Goal: Information Seeking & Learning: Learn about a topic

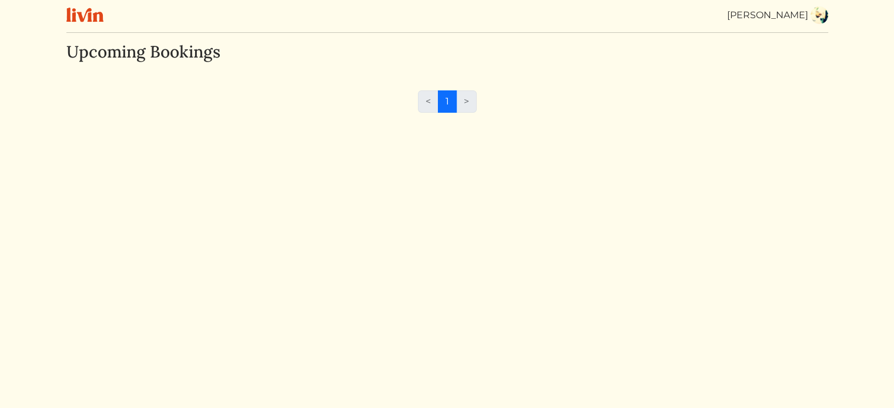
click at [71, 18] on img at bounding box center [84, 15] width 37 height 15
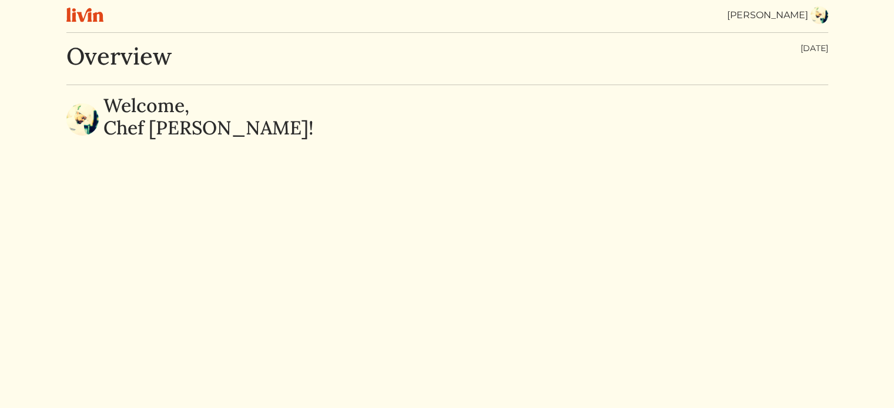
click at [774, 16] on div "Christopher Williams" at bounding box center [767, 15] width 81 height 14
click at [80, 8] on img at bounding box center [84, 15] width 37 height 15
click at [821, 21] on img at bounding box center [819, 15] width 18 height 18
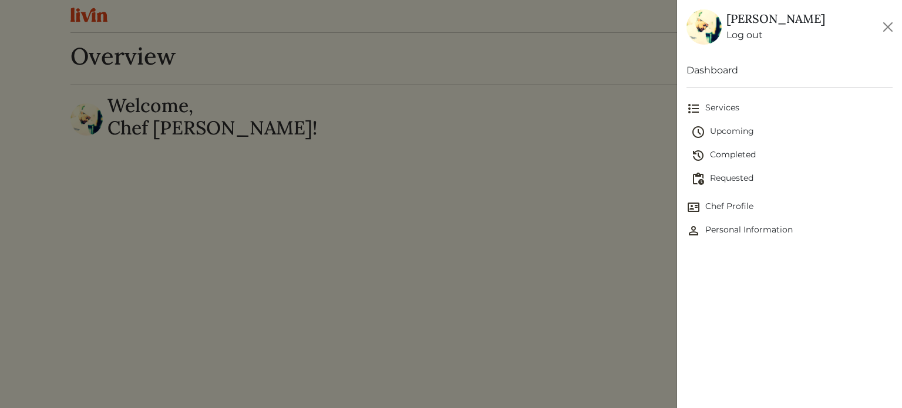
click at [715, 69] on link "Dashboard" at bounding box center [790, 70] width 206 height 14
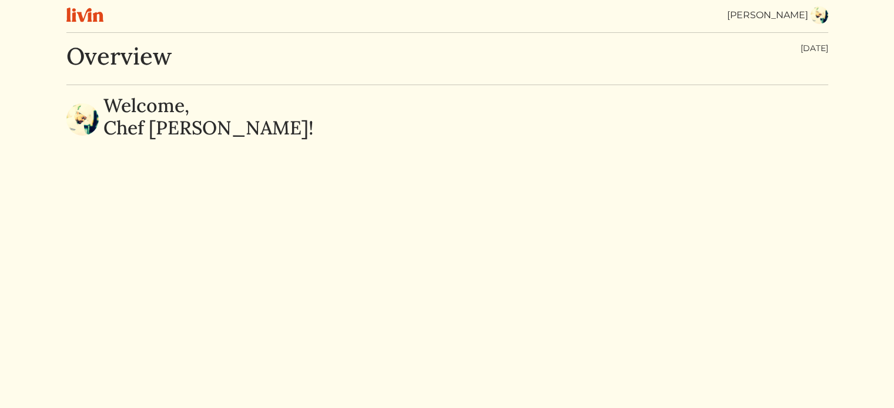
click at [818, 14] on img at bounding box center [819, 15] width 18 height 18
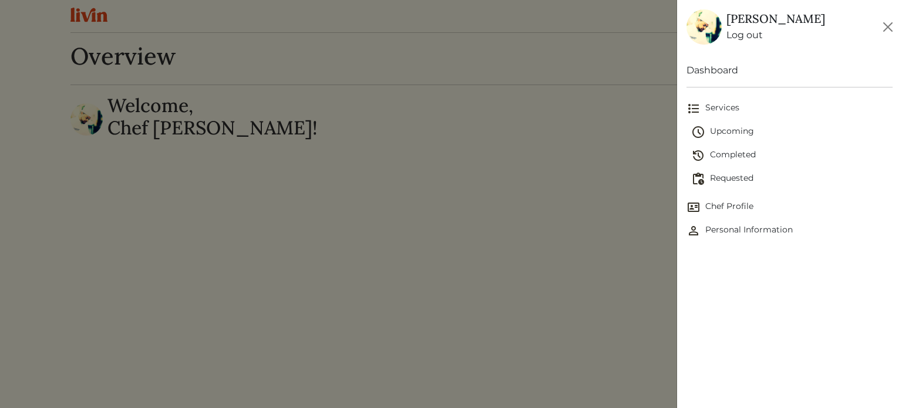
click at [742, 207] on span "Chef Profile" at bounding box center [790, 207] width 206 height 14
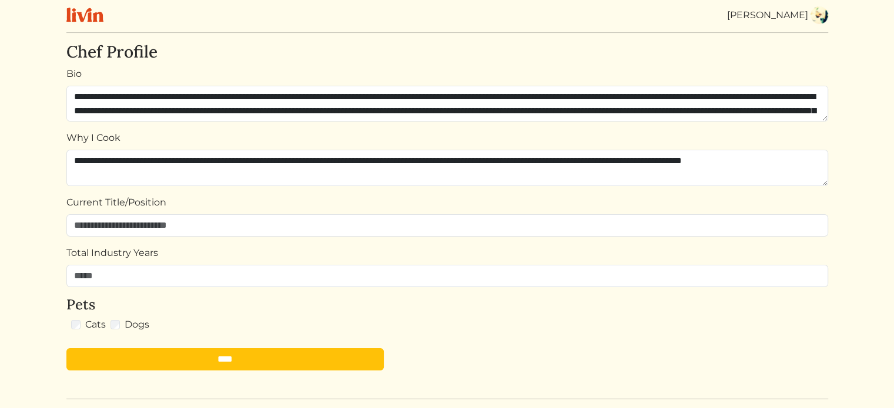
click at [824, 18] on img at bounding box center [819, 15] width 18 height 18
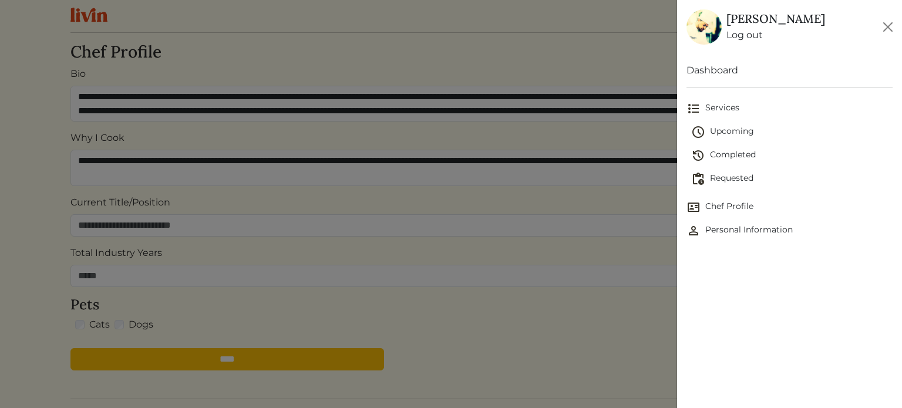
click at [731, 108] on span "Services" at bounding box center [790, 109] width 206 height 14
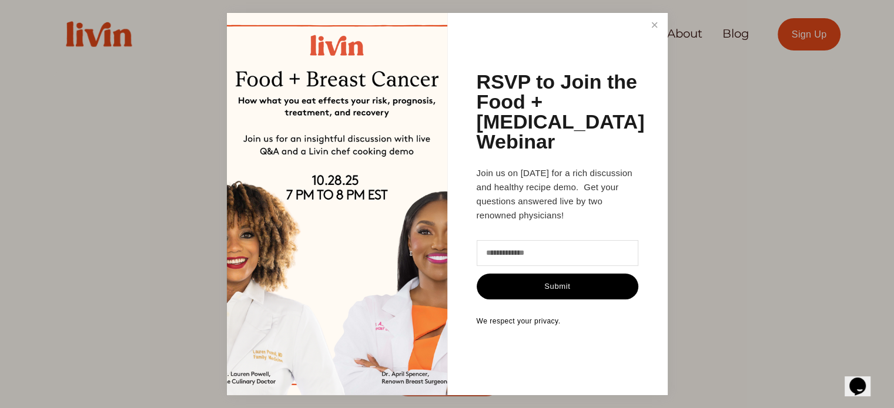
click at [656, 36] on link "Close" at bounding box center [654, 26] width 22 height 22
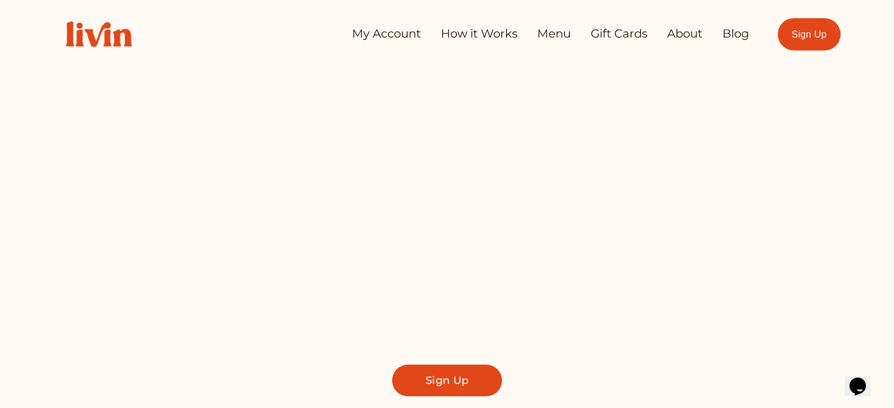
click at [551, 31] on link "Menu" at bounding box center [553, 34] width 33 height 24
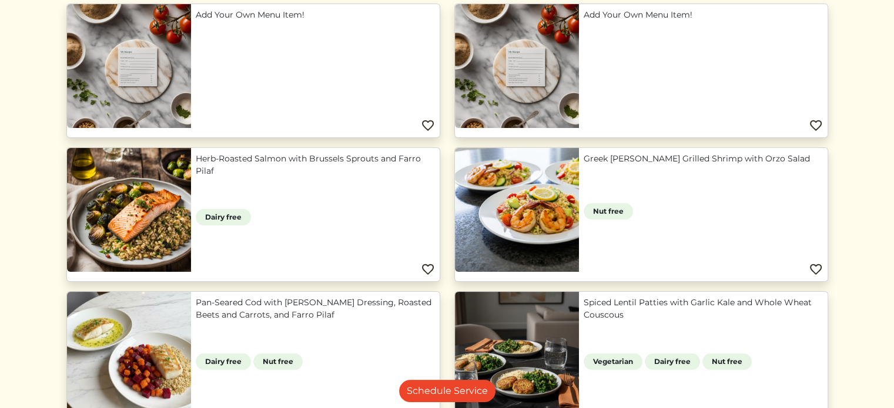
scroll to position [176, 0]
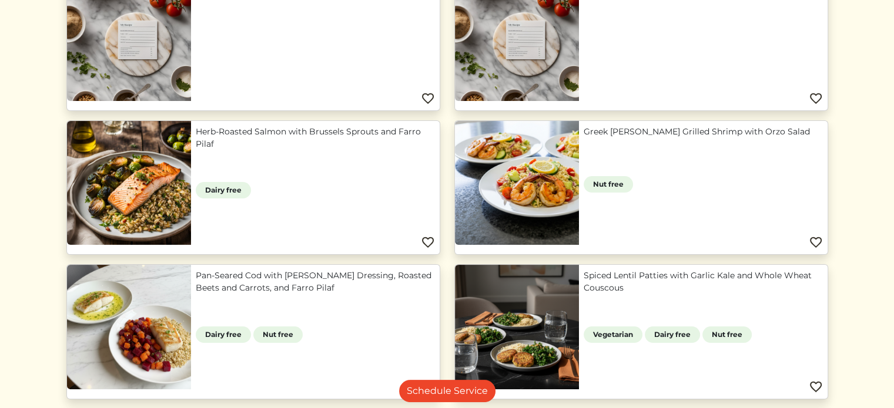
click at [756, 138] on link "Greek [PERSON_NAME] Grilled Shrimp with Orzo Salad" at bounding box center [702, 132] width 239 height 12
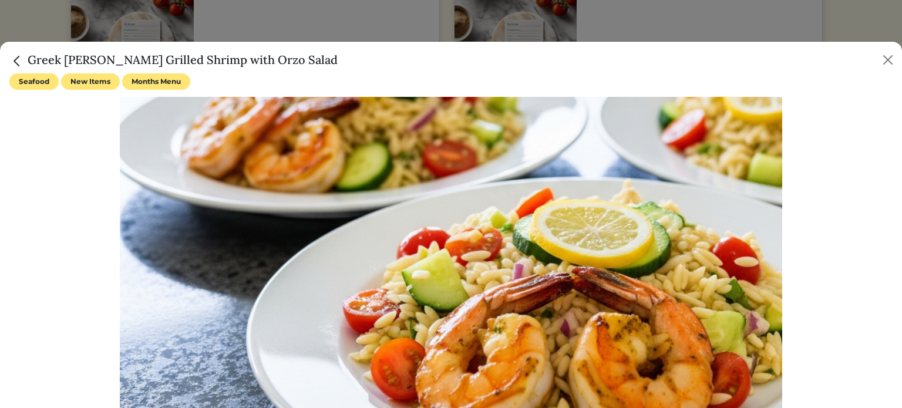
drag, startPoint x: 318, startPoint y: 58, endPoint x: 24, endPoint y: 56, distance: 294.4
click at [24, 56] on div "Greek [PERSON_NAME] Grilled Shrimp with Orzo Salad" at bounding box center [451, 58] width 902 height 32
copy h5 "Greek [PERSON_NAME] Grilled Shrimp with Orzo Salad"
click at [889, 61] on button "Close" at bounding box center [888, 60] width 19 height 19
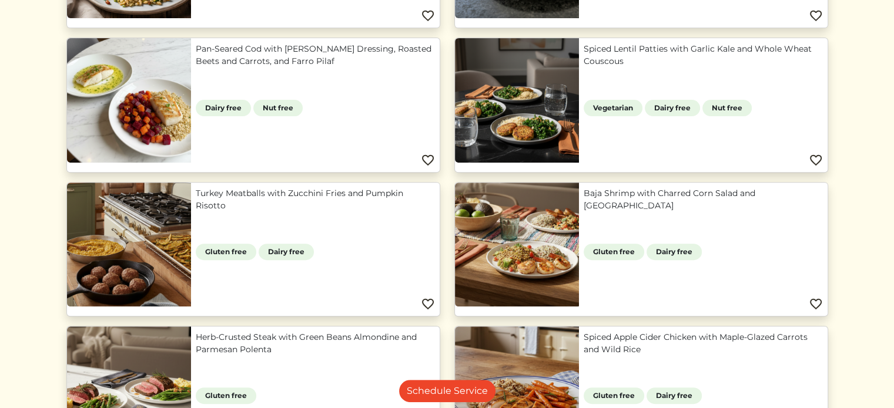
scroll to position [411, 0]
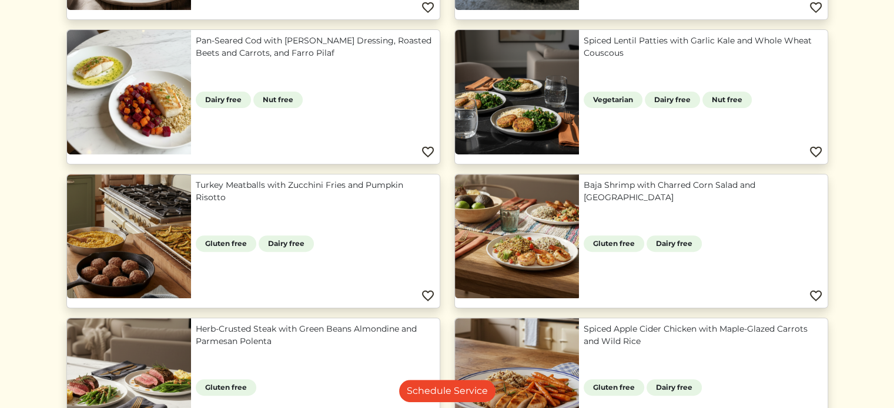
click at [630, 50] on link "Spiced Lentil Patties with Garlic Kale and Whole Wheat Couscous" at bounding box center [702, 47] width 239 height 25
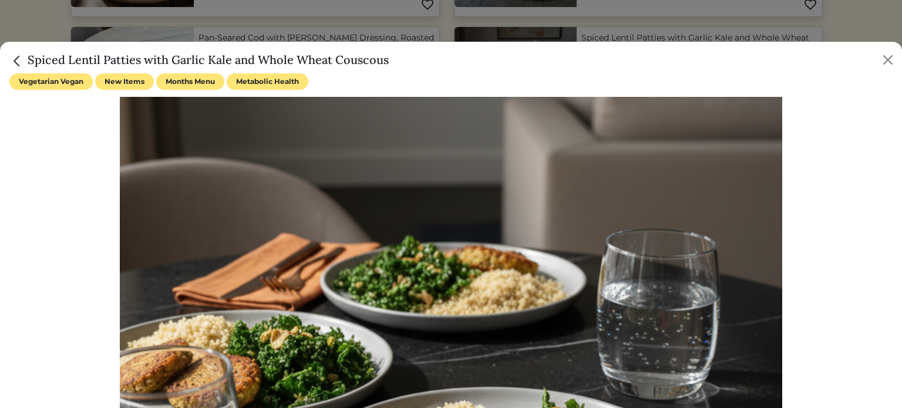
drag, startPoint x: 391, startPoint y: 59, endPoint x: 39, endPoint y: 57, distance: 351.4
click at [25, 46] on div "Spiced Lentil Patties with Garlic Kale and Whole Wheat Couscous" at bounding box center [451, 58] width 902 height 32
copy h5 "Spiced Lentil Patties with Garlic Kale and Whole Wheat Couscous"
click at [887, 55] on button "Close" at bounding box center [888, 60] width 19 height 19
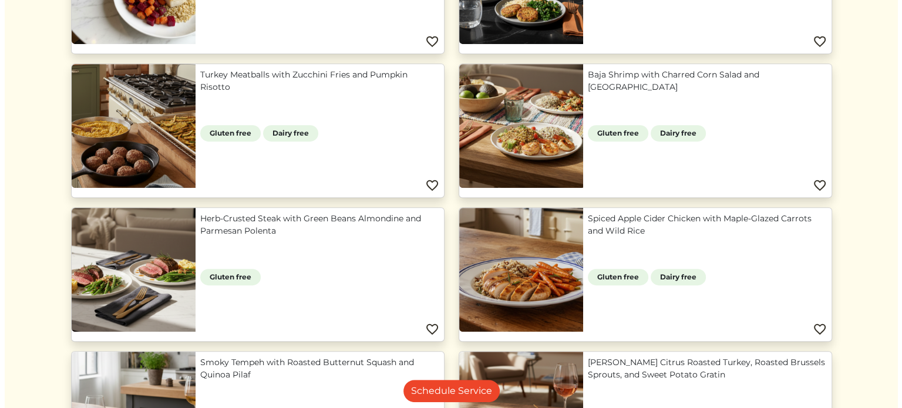
scroll to position [529, 0]
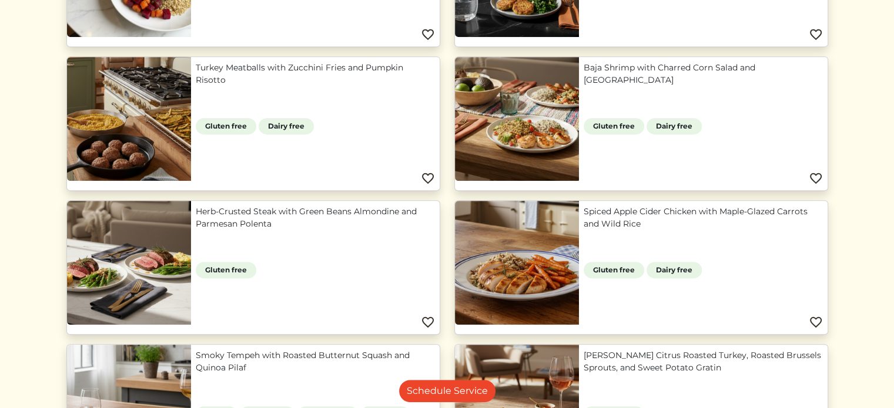
click at [429, 68] on link "Turkey Meatballs with Zucchini Fries and Pumpkin Risotto" at bounding box center [315, 74] width 239 height 25
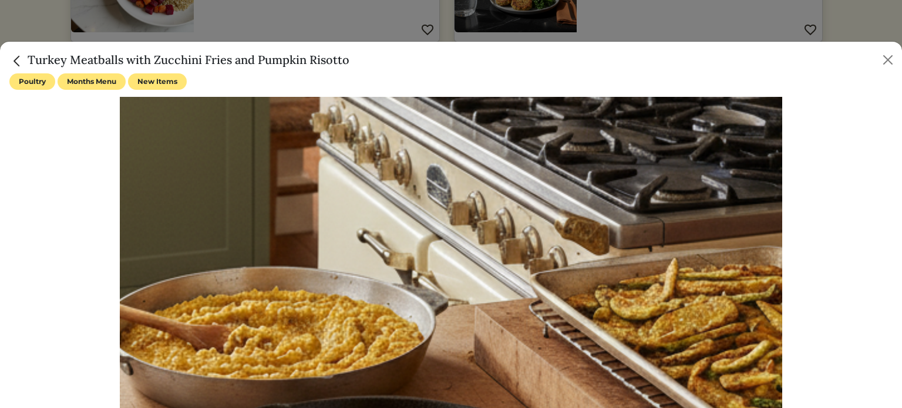
drag, startPoint x: 358, startPoint y: 62, endPoint x: 30, endPoint y: 63, distance: 327.8
click at [30, 63] on div "Turkey Meatballs with Zucchini Fries and Pumpkin Risotto" at bounding box center [451, 58] width 902 height 32
copy h5 "Turkey Meatballs with Zucchini Fries and Pumpkin Risotto"
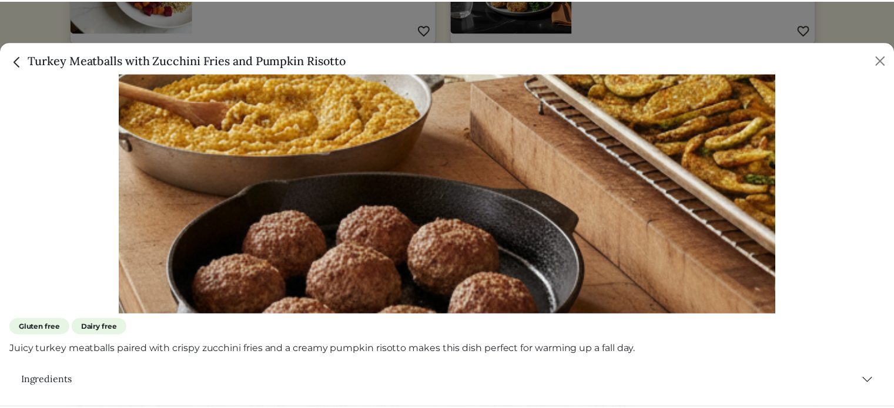
scroll to position [235, 0]
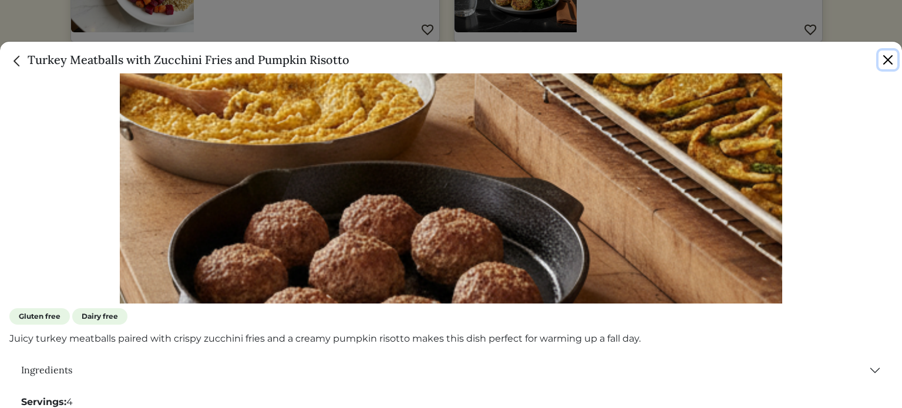
click at [890, 56] on button "Close" at bounding box center [888, 60] width 19 height 19
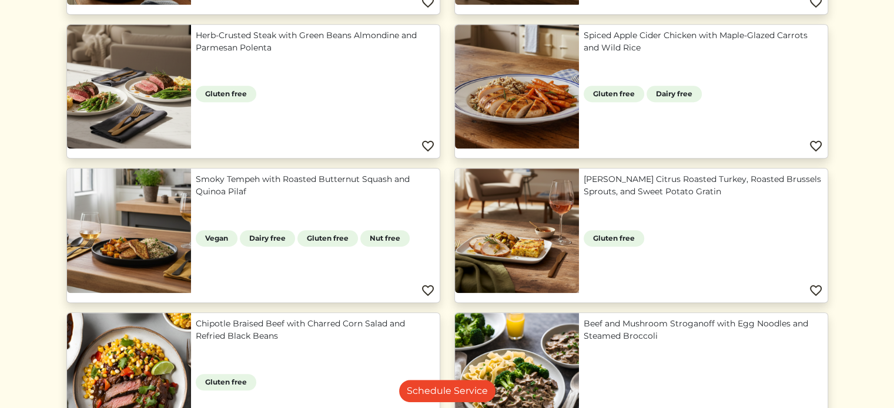
scroll to position [764, 0]
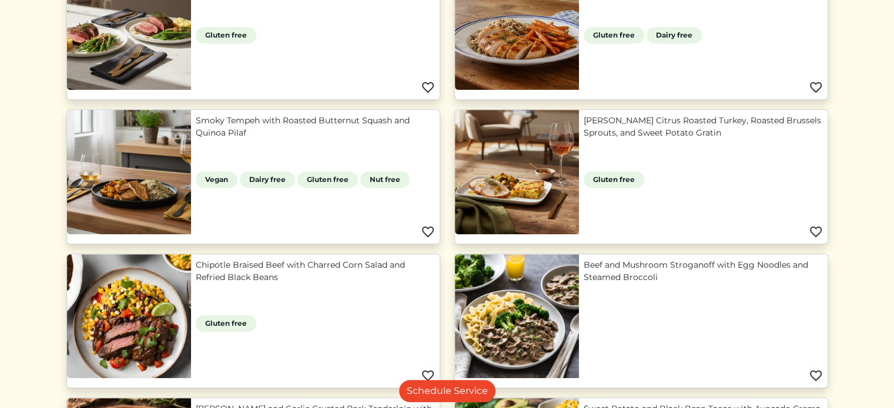
click at [280, 279] on link "Chipotle Braised Beef with Charred Corn Salad and Refried Black Beans" at bounding box center [315, 271] width 239 height 25
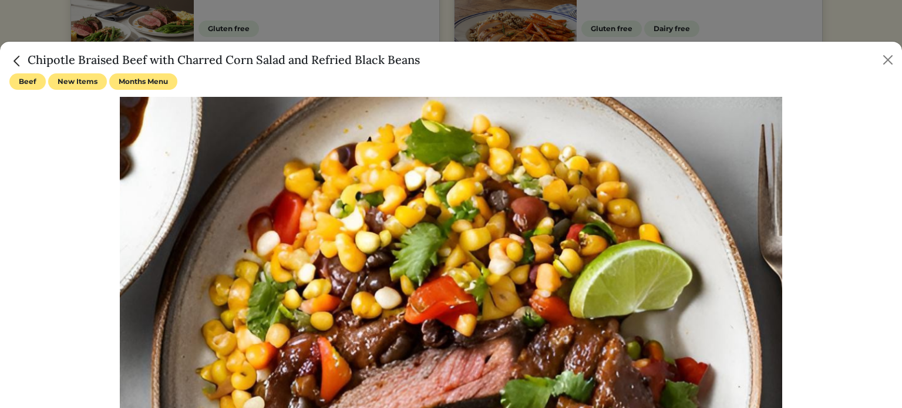
drag, startPoint x: 427, startPoint y: 58, endPoint x: 30, endPoint y: 62, distance: 396.6
click at [30, 62] on div "Chipotle Braised Beef with Charred Corn Salad and Refried Black Beans" at bounding box center [451, 58] width 902 height 32
copy h5 "Chipotle Braised Beef with Charred Corn Salad and Refried Black Beans"
click at [888, 61] on button "Close" at bounding box center [888, 60] width 19 height 19
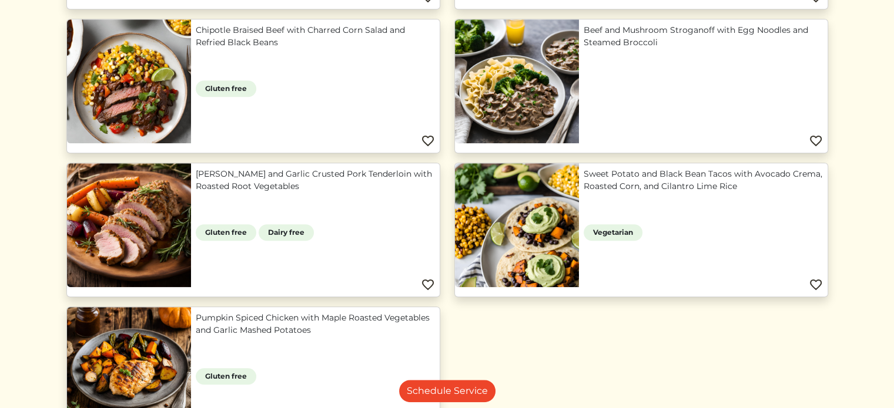
scroll to position [1058, 0]
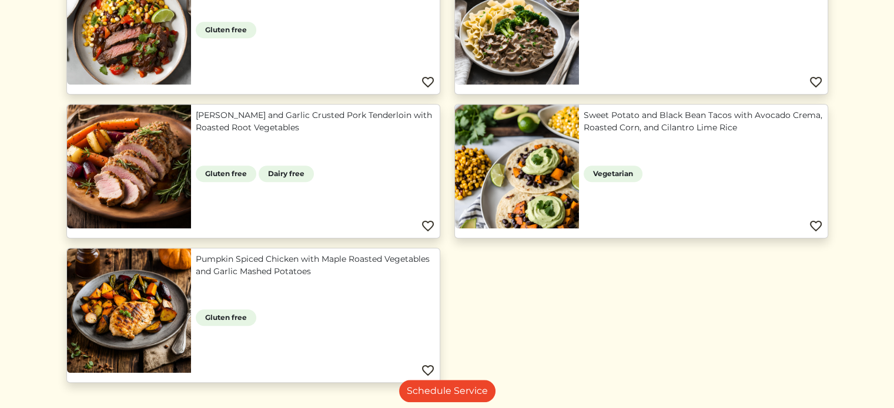
click at [238, 131] on link "[PERSON_NAME] and Garlic Crusted Pork Tenderloin with Roasted Root Vegetables" at bounding box center [315, 121] width 239 height 25
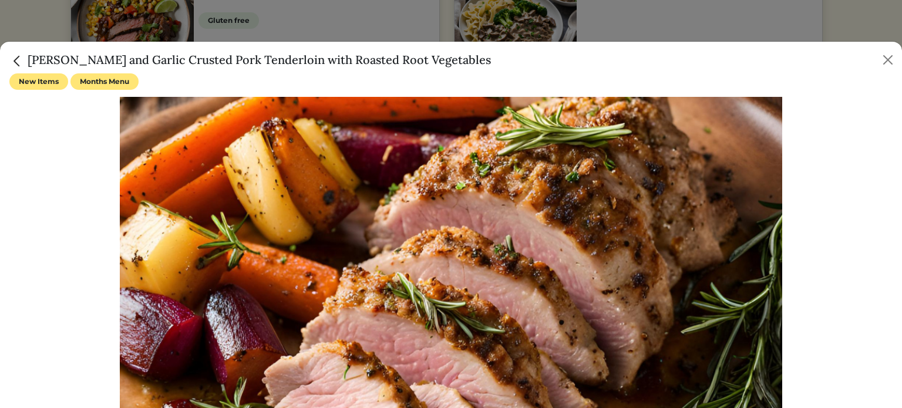
drag, startPoint x: 455, startPoint y: 59, endPoint x: 13, endPoint y: 68, distance: 442.5
click at [13, 68] on div "[PERSON_NAME] and Garlic Crusted Pork Tenderloin with Roasted Root Vegetables" at bounding box center [451, 58] width 902 height 32
click at [30, 63] on h5 "[PERSON_NAME] and Garlic Crusted Pork Tenderloin with Roasted Root Vegetables" at bounding box center [250, 60] width 482 height 18
drag, startPoint x: 455, startPoint y: 56, endPoint x: 26, endPoint y: 61, distance: 428.9
click at [24, 62] on div "[PERSON_NAME] and Garlic Crusted Pork Tenderloin with Roasted Root Vegetables" at bounding box center [451, 58] width 902 height 32
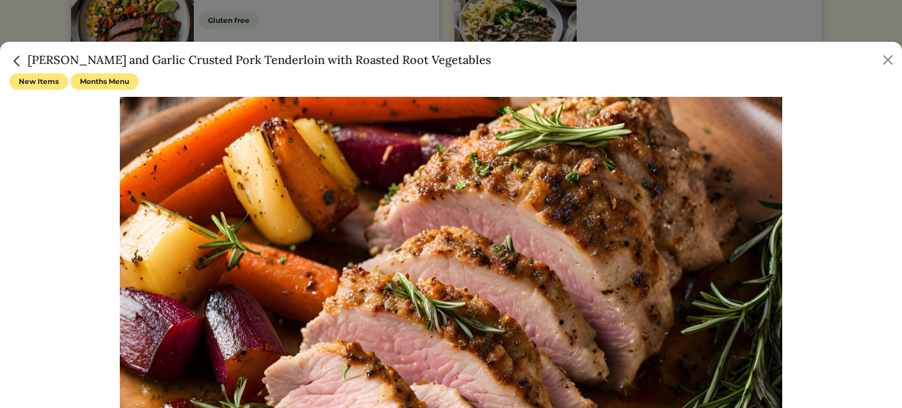
copy h5 "[PERSON_NAME] and Garlic Crusted Pork Tenderloin with Roasted Root Vegetables"
click at [887, 61] on button "Close" at bounding box center [888, 60] width 19 height 19
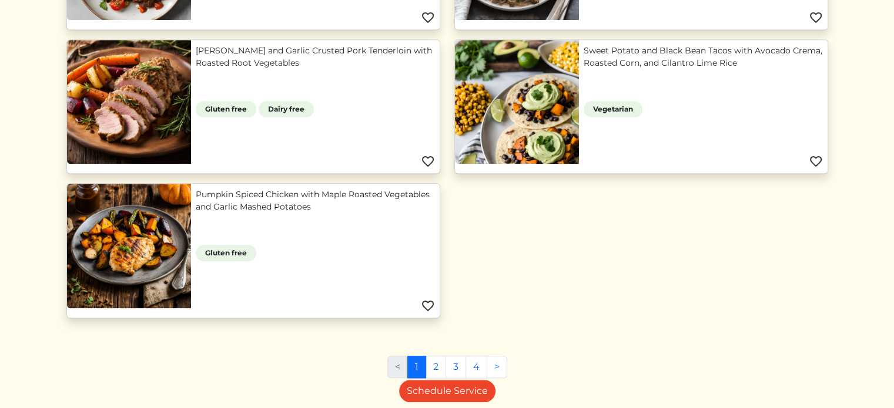
scroll to position [1182, 0]
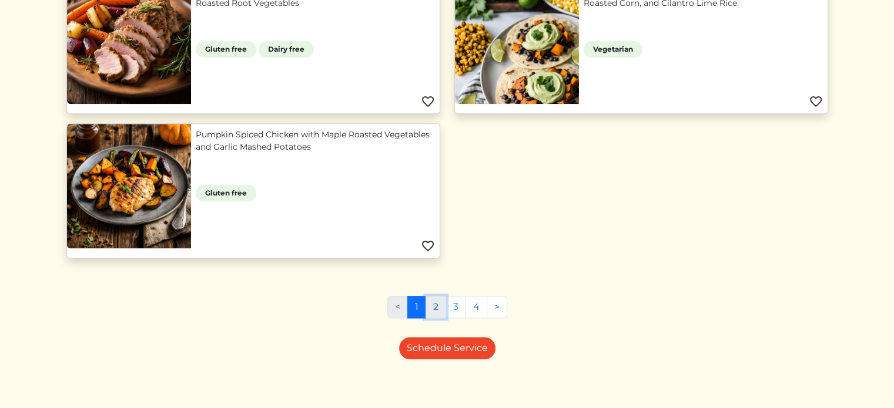
click at [440, 311] on link "2" at bounding box center [435, 307] width 21 height 22
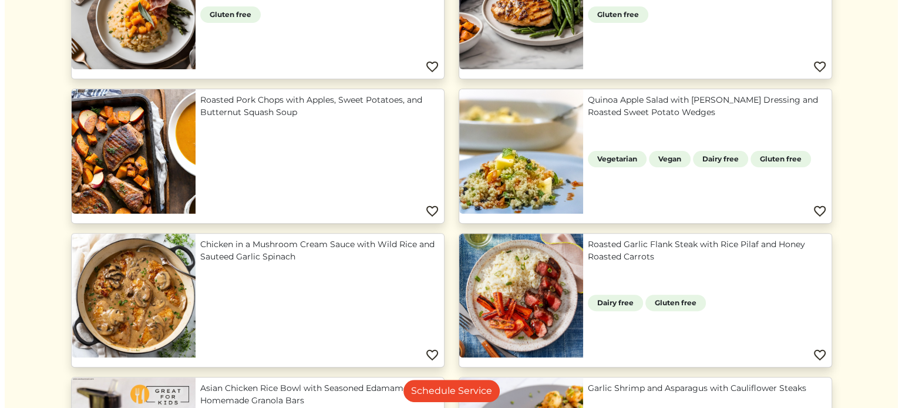
scroll to position [353, 0]
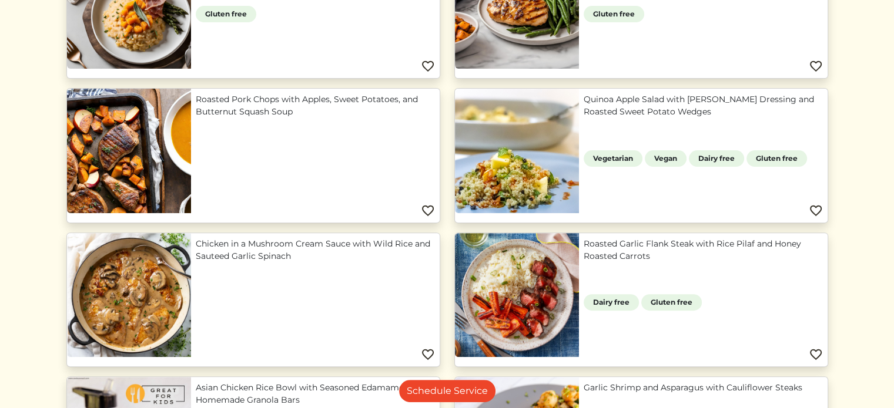
click at [278, 257] on link "Chicken in a Mushroom Cream Sauce with Wild Rice and Sauteed Garlic Spinach" at bounding box center [315, 250] width 239 height 25
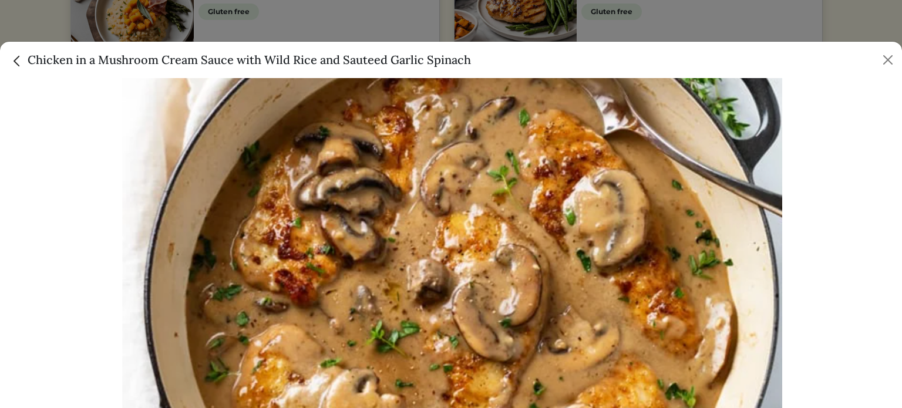
drag, startPoint x: 471, startPoint y: 62, endPoint x: 29, endPoint y: 62, distance: 442.4
click at [29, 62] on div "Chicken in a Mushroom Cream Sauce with Wild Rice and Sauteed Garlic Spinach" at bounding box center [451, 58] width 902 height 32
copy h5 "Chicken in a Mushroom Cream Sauce with Wild Rice and Sauteed Garlic Spinach"
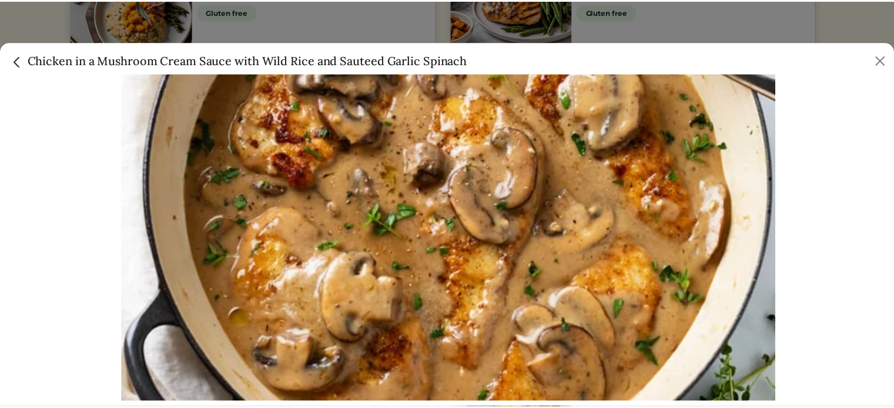
scroll to position [118, 0]
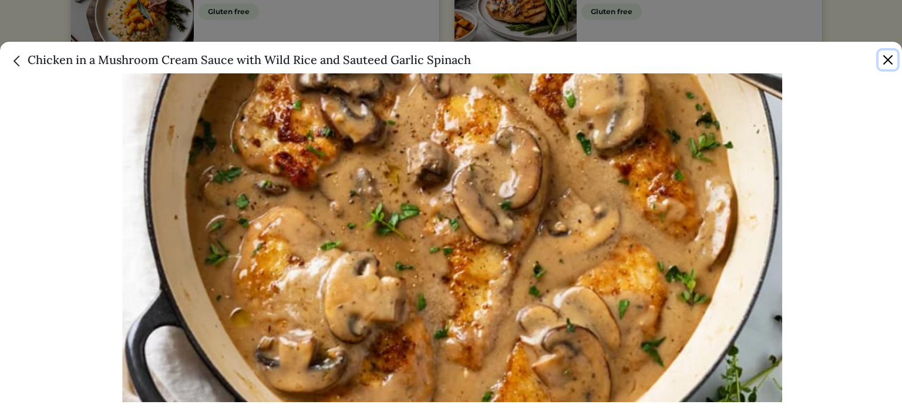
click at [893, 56] on button "Close" at bounding box center [888, 60] width 19 height 19
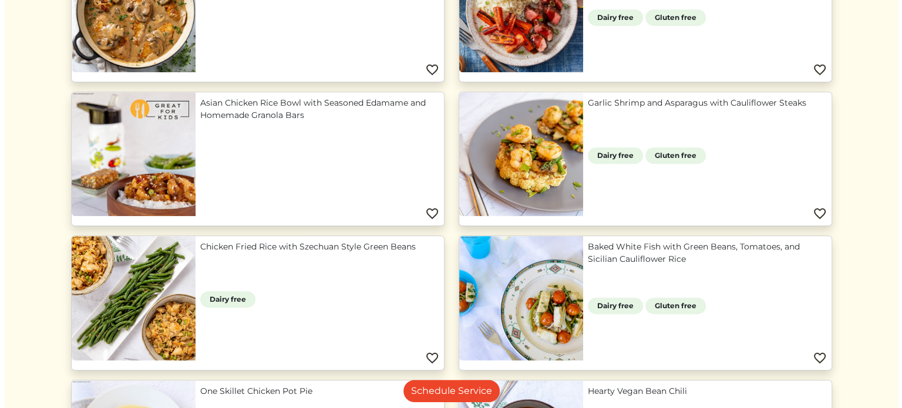
scroll to position [646, 0]
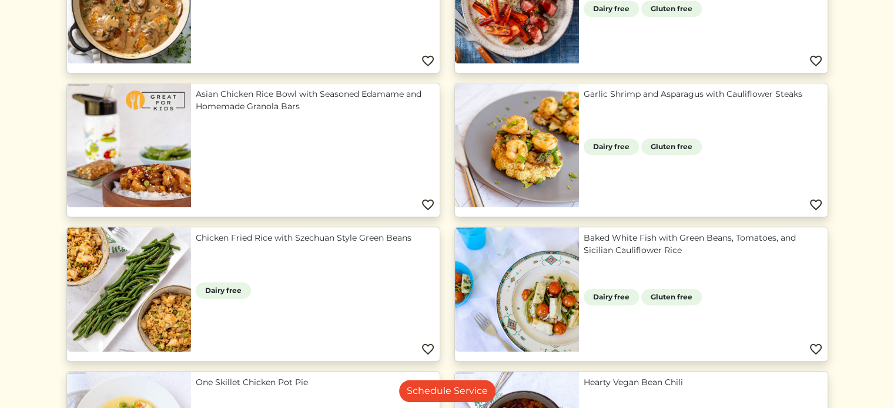
click at [583, 100] on link "Garlic Shrimp and Asparagus with Cauliflower Steaks" at bounding box center [702, 94] width 239 height 12
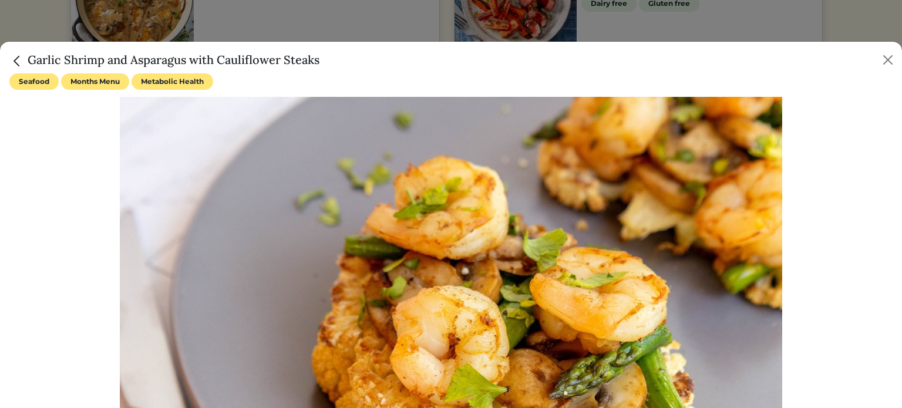
drag, startPoint x: 330, startPoint y: 61, endPoint x: 26, endPoint y: 56, distance: 303.8
click at [26, 56] on div "Garlic Shrimp and Asparagus with Cauliflower Steaks" at bounding box center [451, 58] width 902 height 32
copy h5 "Garlic Shrimp and Asparagus with Cauliflower Steaks"
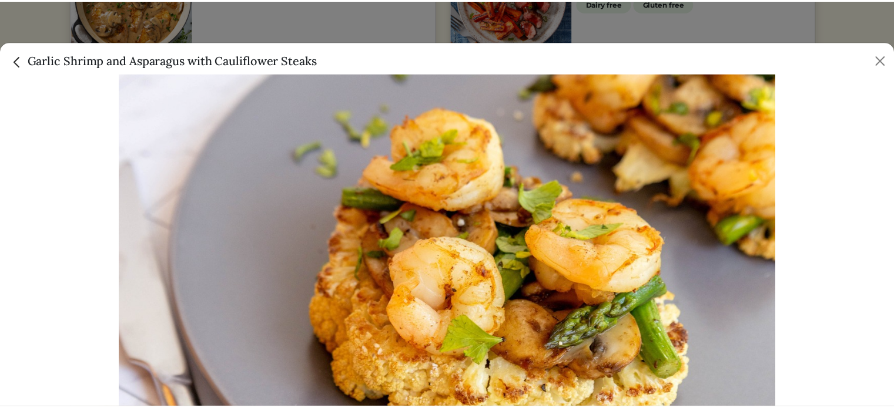
scroll to position [118, 0]
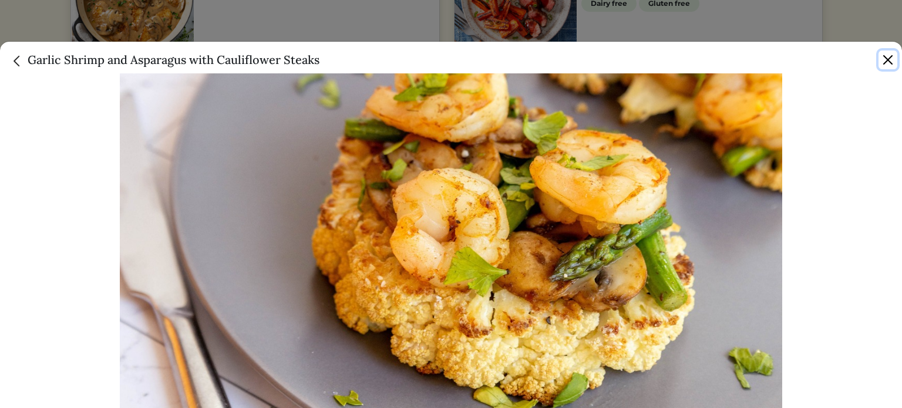
click at [884, 58] on button "Close" at bounding box center [888, 60] width 19 height 19
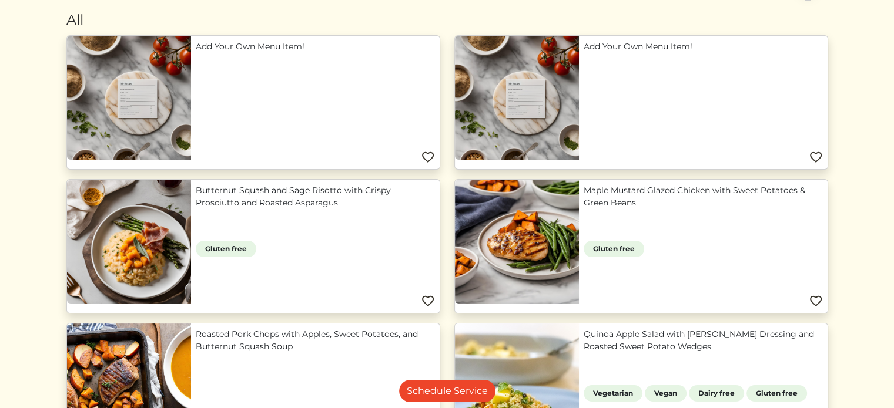
click at [367, 209] on link "Butternut Squash and Sage Risotto with Crispy Prosciutto and Roasted Asparagus" at bounding box center [315, 196] width 239 height 25
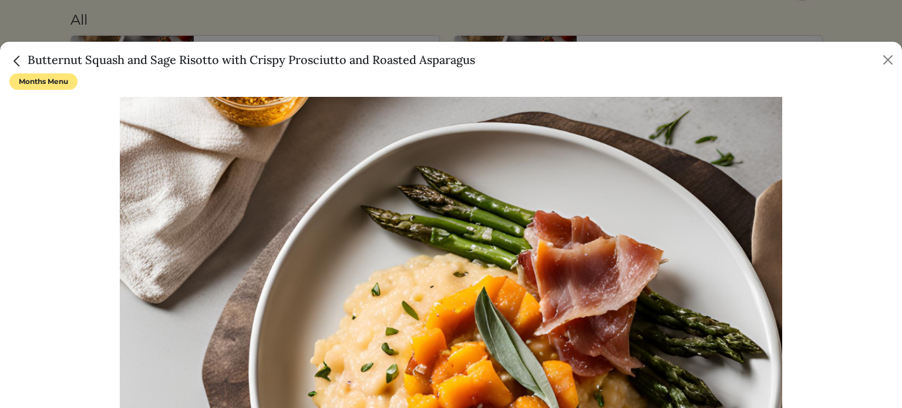
drag, startPoint x: 484, startPoint y: 54, endPoint x: 19, endPoint y: 54, distance: 464.1
click at [19, 54] on div "Butternut Squash and Sage Risotto with Crispy Prosciutto and Roasted Asparagus" at bounding box center [451, 58] width 902 height 32
copy h5 "Butternut Squash and Sage Risotto with Crispy Prosciutto and Roasted Asparagus"
